Goal: Browse casually

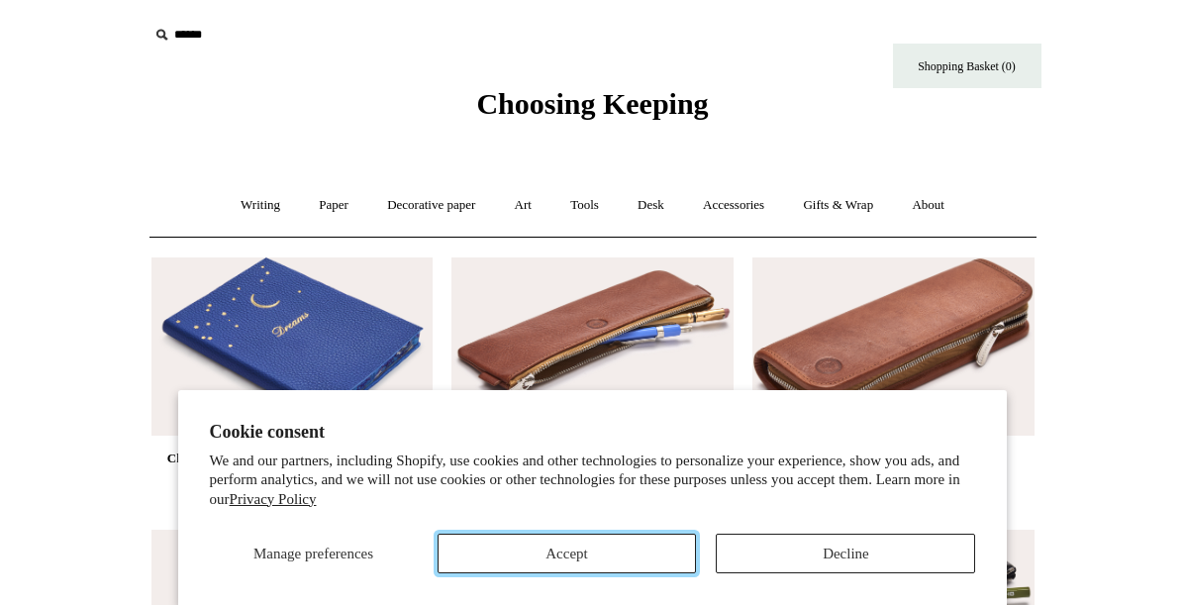
click at [604, 558] on button "Accept" at bounding box center [566, 553] width 259 height 40
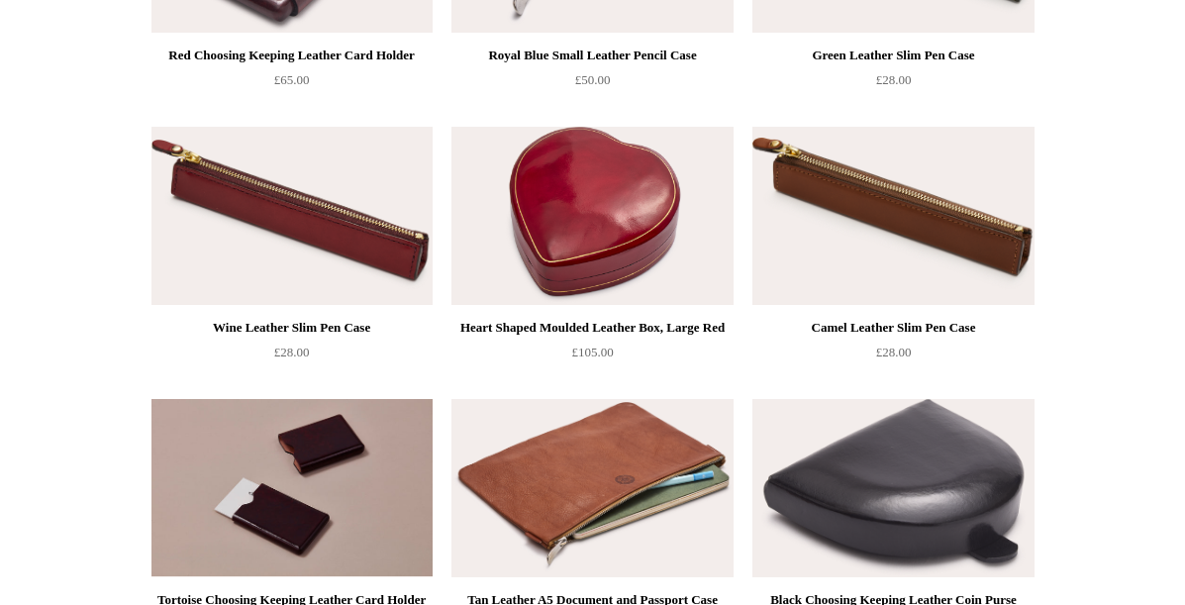
scroll to position [2054, 0]
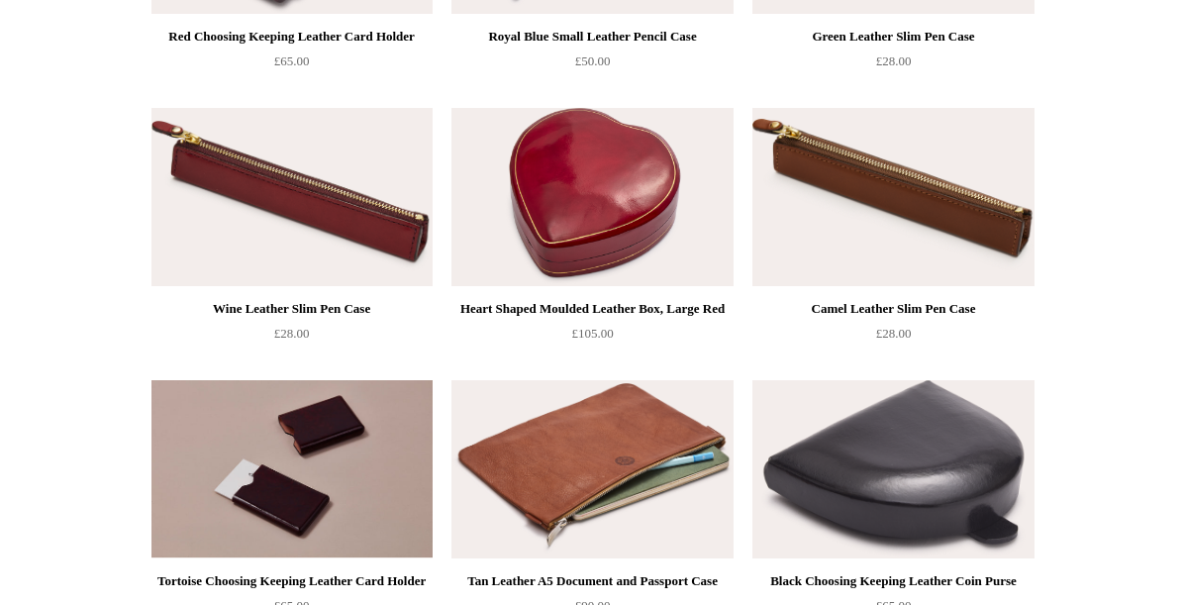
click at [517, 259] on img at bounding box center [591, 197] width 281 height 178
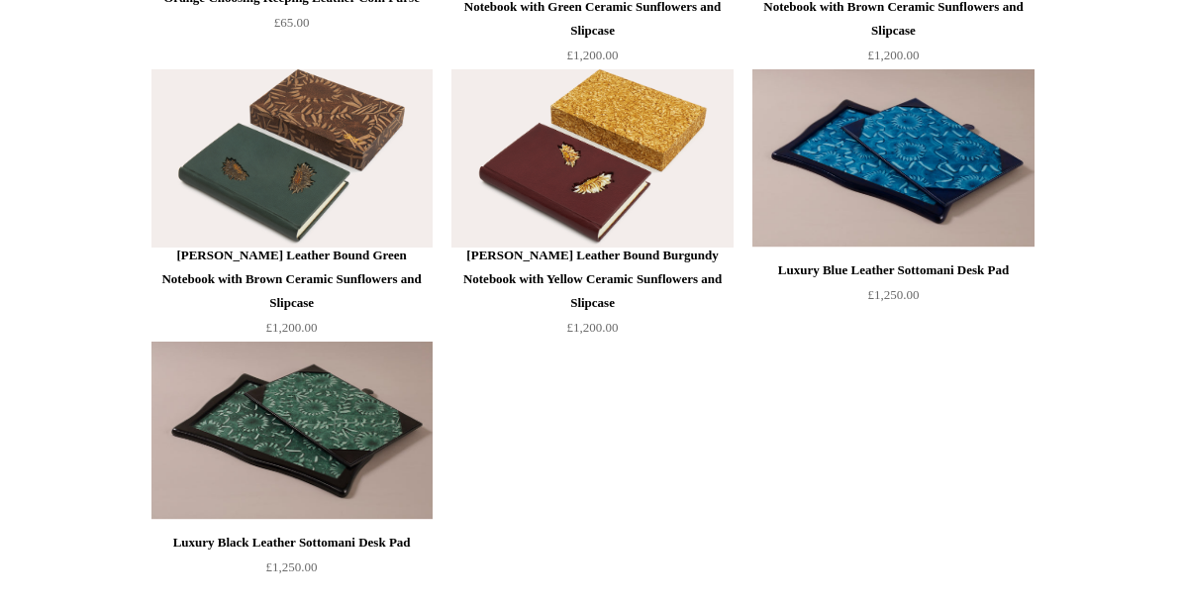
scroll to position [4522, 0]
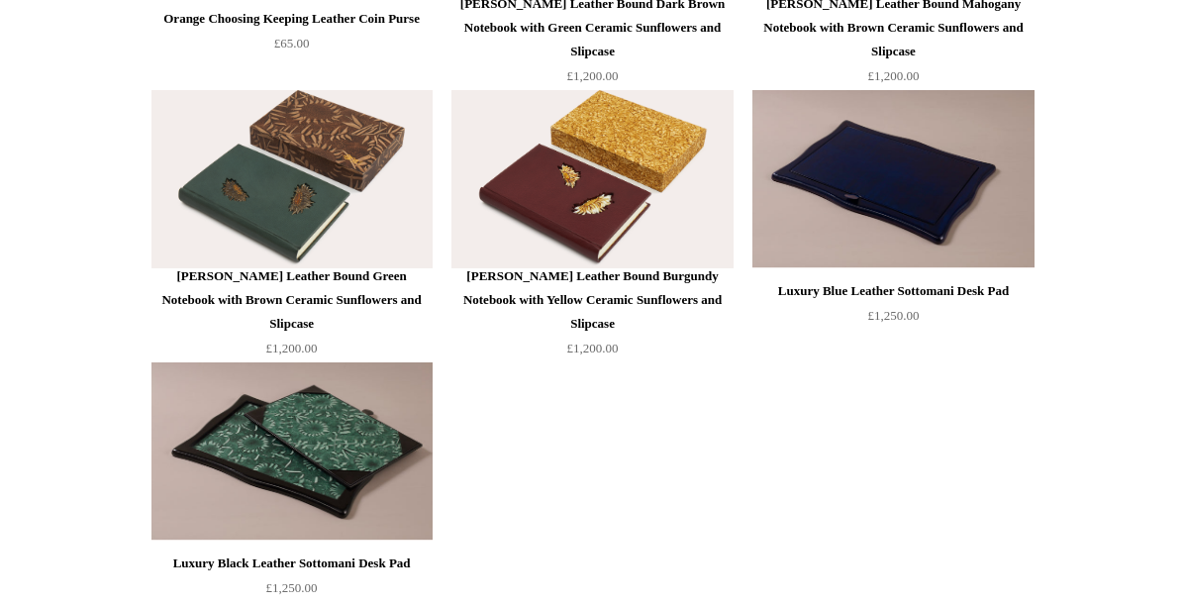
click at [908, 192] on img at bounding box center [892, 179] width 281 height 178
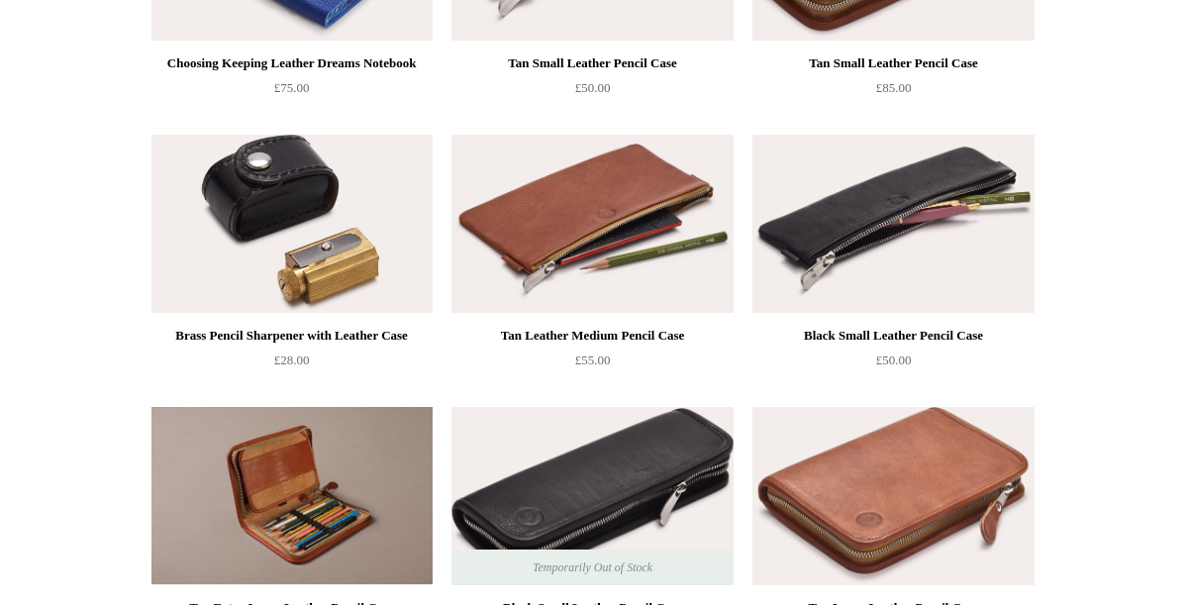
scroll to position [419, 0]
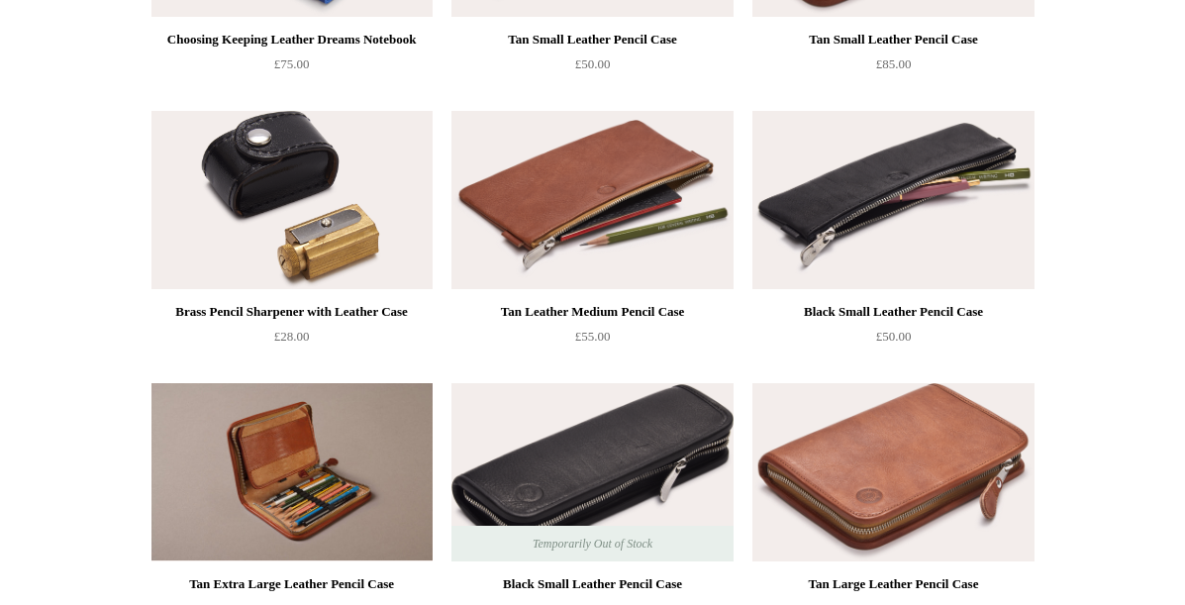
click at [307, 189] on img at bounding box center [291, 200] width 281 height 178
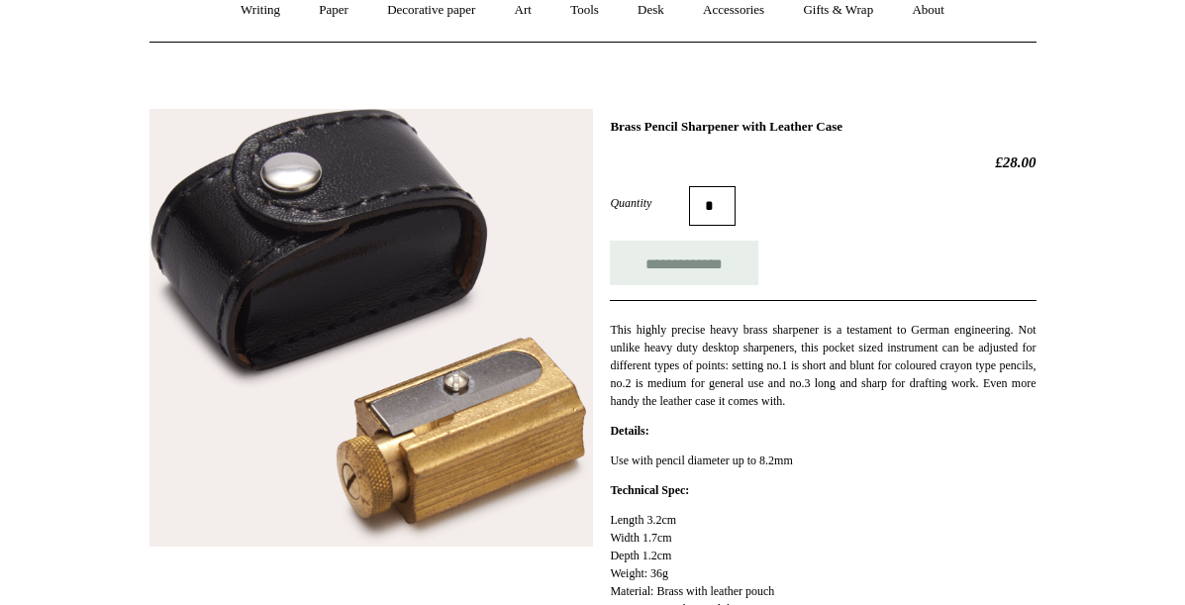
scroll to position [200, 0]
